Goal: Contribute content: Add original content to the website for others to see

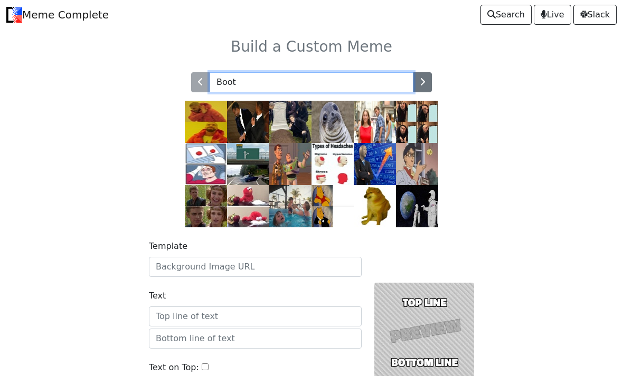
type input "Boot"
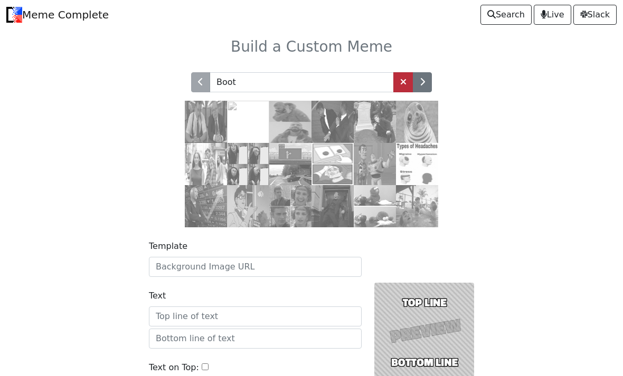
click at [402, 77] on link at bounding box center [403, 82] width 20 height 20
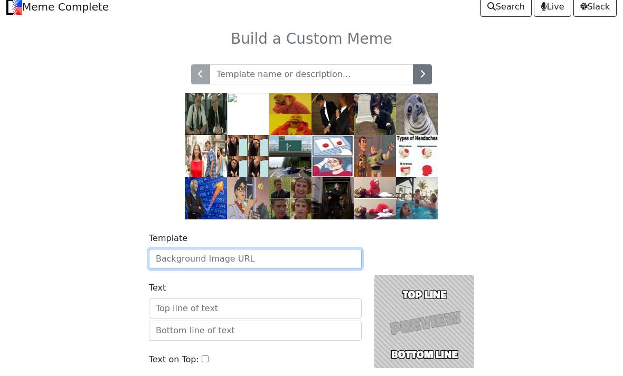
click at [332, 257] on input "Template" at bounding box center [255, 267] width 213 height 20
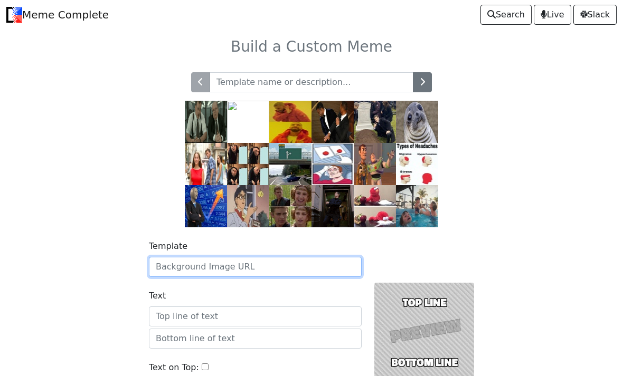
paste input "[URL][DOMAIN_NAME][DOMAIN_NAME]"
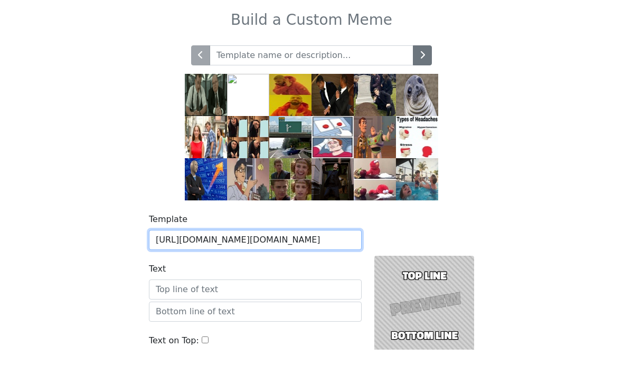
type input "[URL][DOMAIN_NAME][DOMAIN_NAME]"
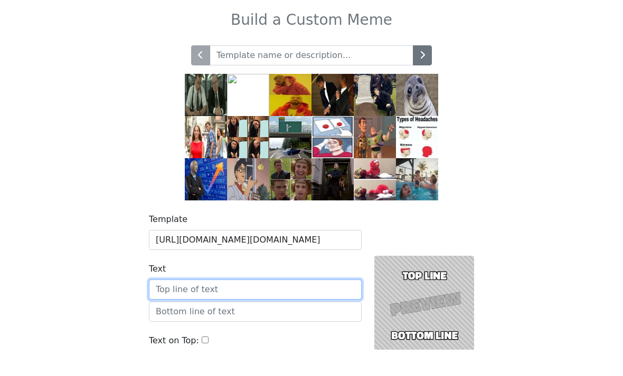
click at [300, 307] on input "Text" at bounding box center [255, 317] width 213 height 20
click at [248, 307] on input "Sometimes" at bounding box center [255, 317] width 213 height 20
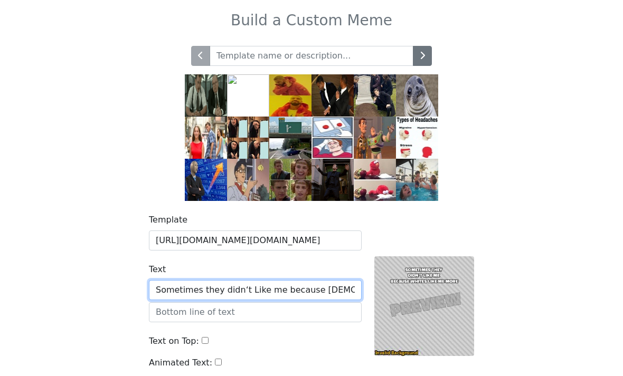
type input "Sometimes they didn‘t Like me because [DEMOGRAPHIC_DATA] Like me more"
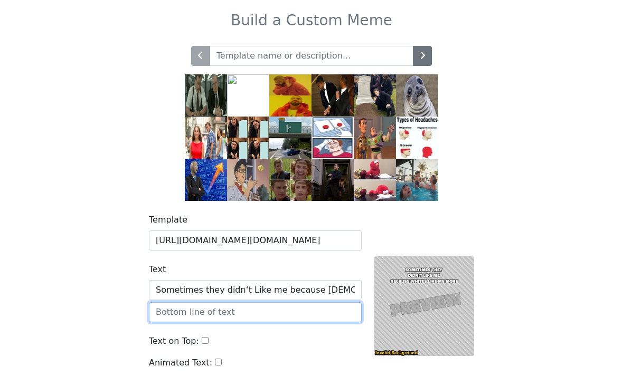
click at [290, 311] on input "text" at bounding box center [255, 312] width 213 height 20
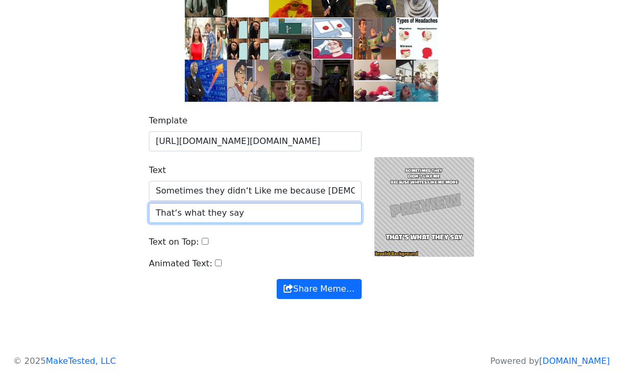
type input "That‘s what they say"
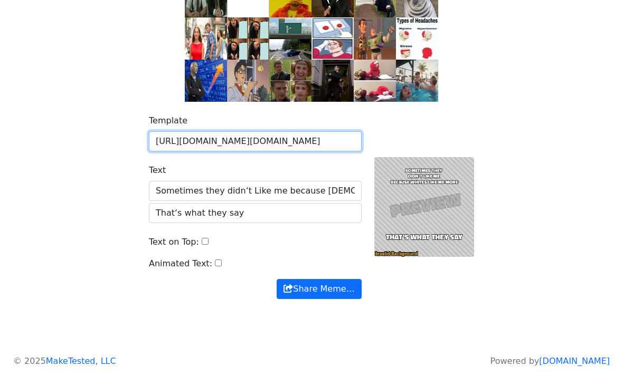
click at [170, 137] on input "[URL][DOMAIN_NAME][DOMAIN_NAME]" at bounding box center [255, 141] width 213 height 20
paste input "[URL][DOMAIN_NAME][DOMAIN_NAME][PERSON_NAME]"
type input "[URL][DOMAIN_NAME][DOMAIN_NAME][PERSON_NAME]"
click at [319, 289] on button "Share Meme…" at bounding box center [319, 289] width 84 height 20
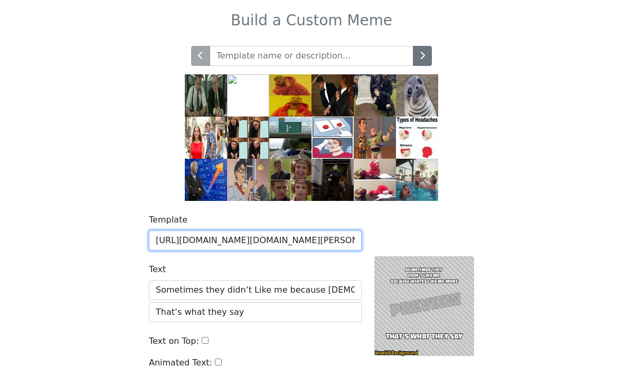
scroll to position [23, 0]
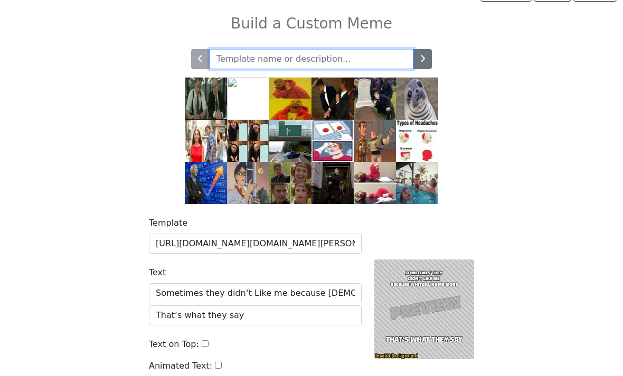
click at [237, 63] on input "text" at bounding box center [312, 60] width 204 height 20
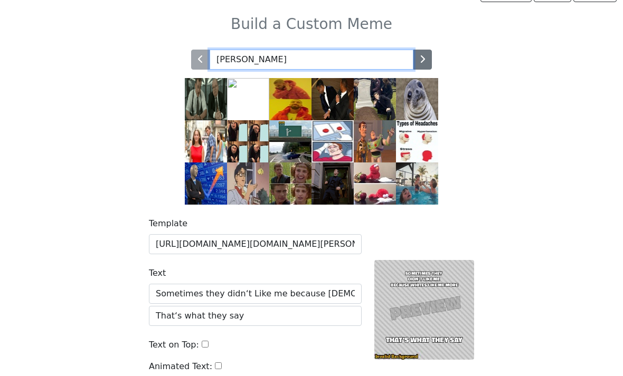
type input "[PERSON_NAME]"
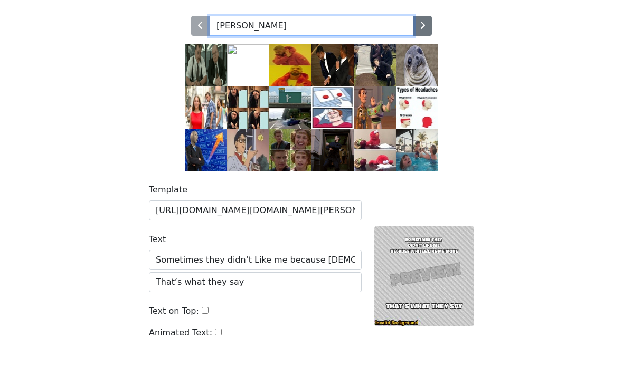
scroll to position [57, 0]
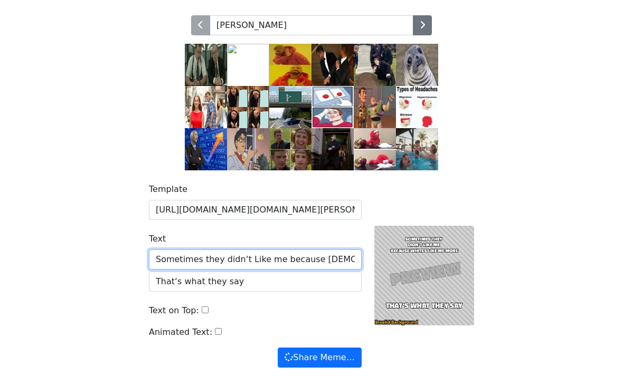
click at [173, 254] on input "Sometimes they didn‘t Like me because [DEMOGRAPHIC_DATA] Like me more" at bounding box center [255, 260] width 213 height 20
click at [170, 258] on input "Sometimes they didn‘t Like me because [DEMOGRAPHIC_DATA] Like me more" at bounding box center [255, 260] width 213 height 20
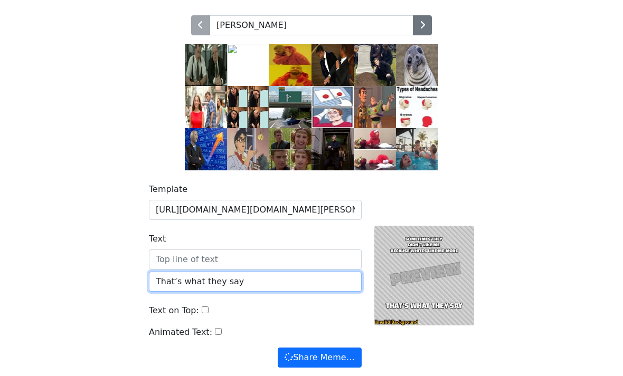
click at [168, 280] on input "That‘s what they say" at bounding box center [255, 282] width 213 height 20
click at [167, 282] on input "That‘s what they say" at bounding box center [255, 282] width 213 height 20
